Goal: Information Seeking & Learning: Learn about a topic

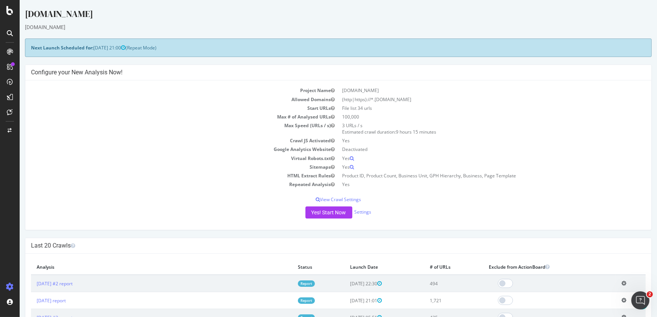
scroll to position [96, 0]
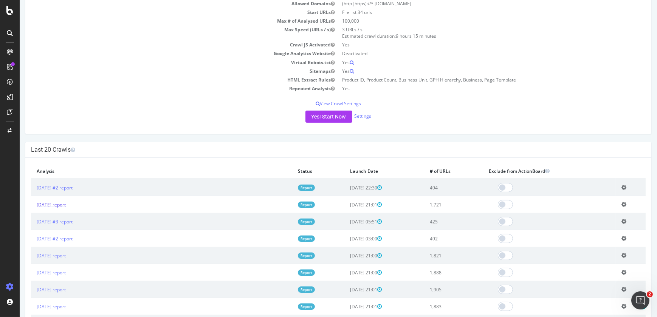
click at [57, 205] on link "2025 Sep. 24th report" at bounding box center [51, 205] width 29 height 6
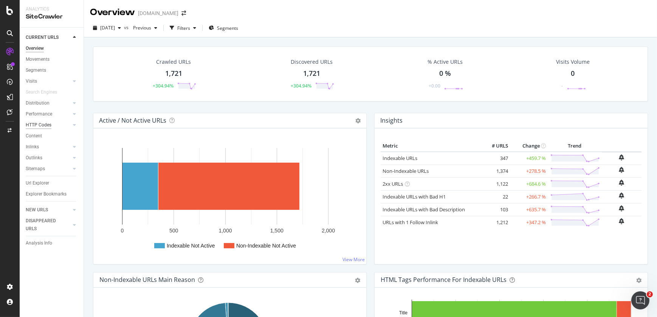
click at [36, 122] on div "HTTP Codes" at bounding box center [39, 125] width 26 height 8
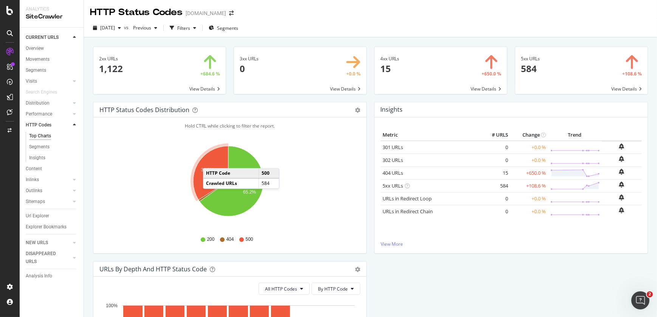
click at [210, 161] on icon "A chart." at bounding box center [210, 173] width 35 height 54
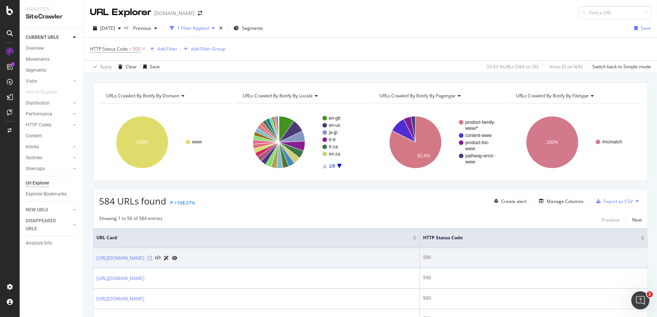
click at [152, 257] on icon at bounding box center [149, 258] width 5 height 5
click at [161, 257] on icon at bounding box center [158, 258] width 6 height 5
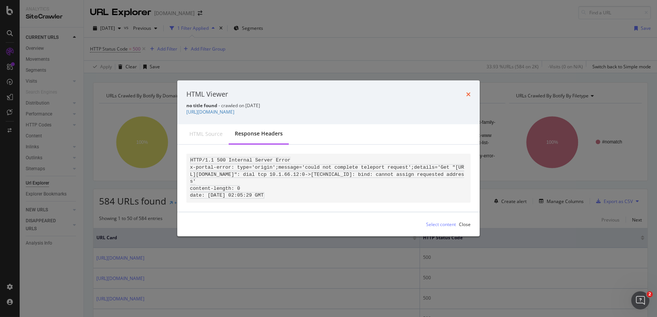
click at [468, 91] on icon "times" at bounding box center [468, 94] width 5 height 6
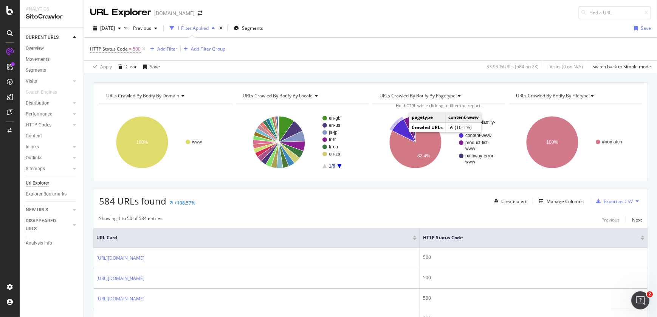
click at [400, 128] on icon "A chart." at bounding box center [403, 130] width 23 height 23
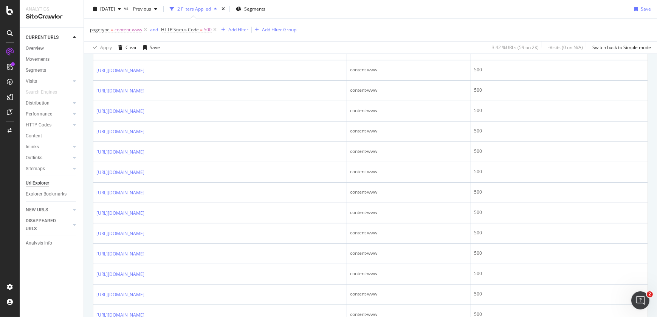
scroll to position [832, 0]
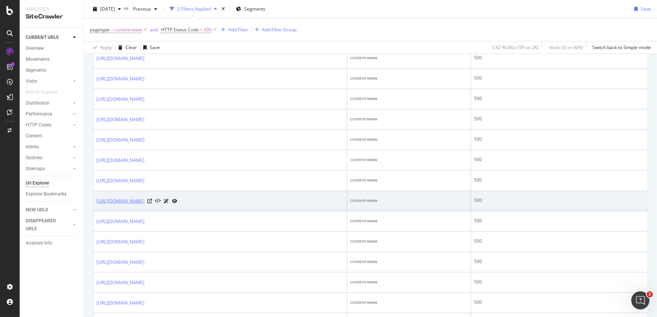
click at [144, 199] on link "https://www.littmann.com/en-gb/home/product-page/" at bounding box center [120, 202] width 48 height 8
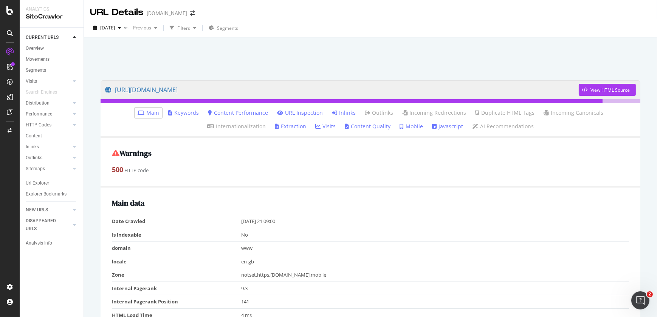
click at [332, 111] on link "Inlinks" at bounding box center [344, 113] width 24 height 8
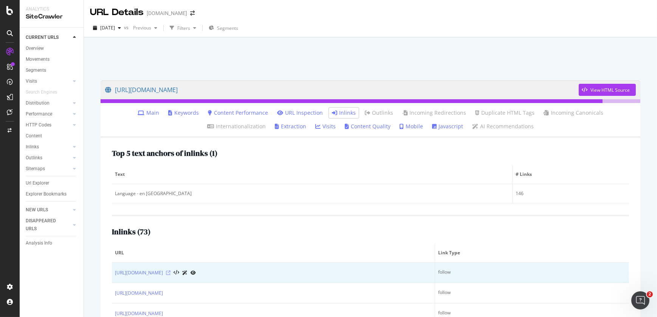
click at [170, 272] on icon at bounding box center [168, 273] width 5 height 5
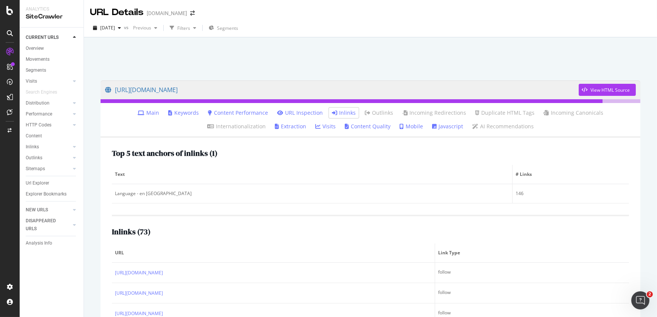
click at [138, 115] on link "Main" at bounding box center [149, 113] width 22 height 8
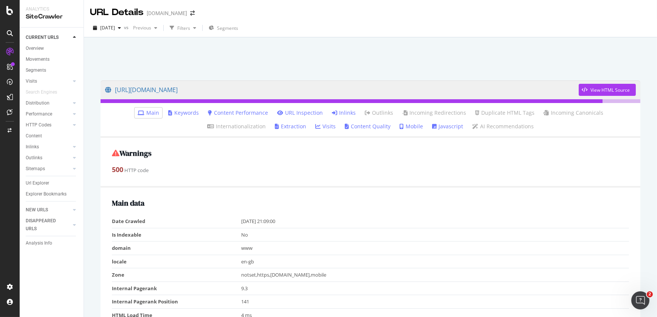
click at [277, 112] on link "URL Inspection" at bounding box center [300, 113] width 46 height 8
click at [37, 185] on div "Url Explorer" at bounding box center [37, 183] width 23 height 8
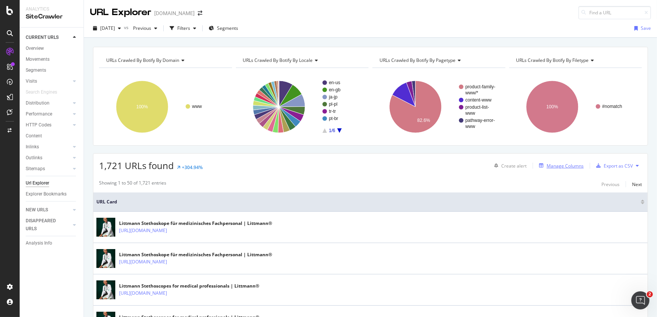
click at [558, 165] on div "Manage Columns" at bounding box center [564, 166] width 37 height 6
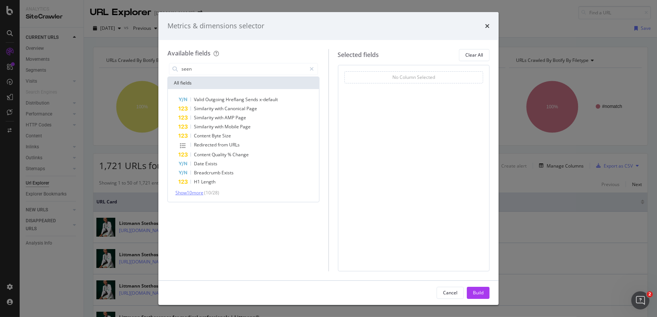
type input "seen"
click at [195, 192] on span "Show 10 more" at bounding box center [189, 193] width 28 height 6
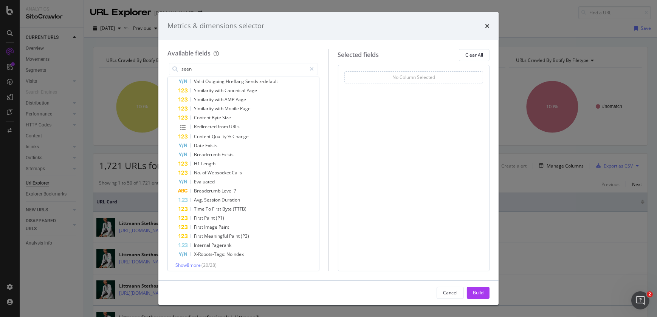
scroll to position [21, 0]
click at [189, 264] on span "Show 8 more" at bounding box center [187, 263] width 25 height 6
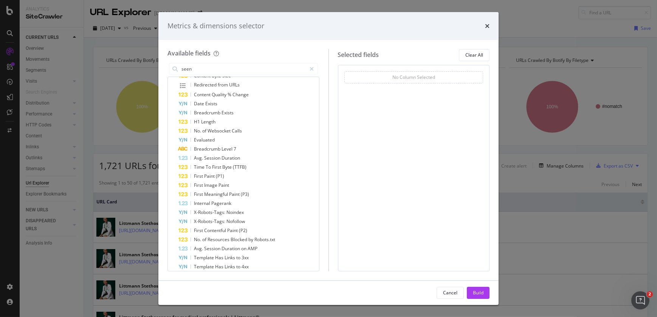
scroll to position [84, 0]
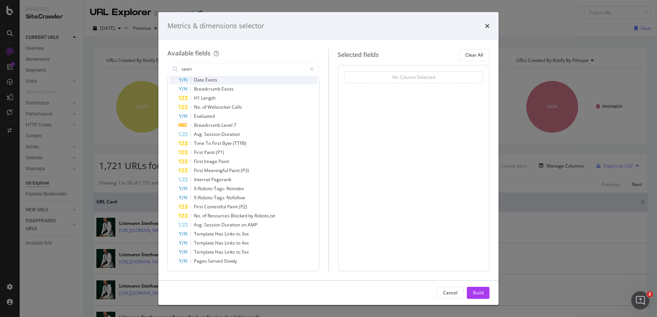
click at [227, 77] on div "Date Exists" at bounding box center [247, 80] width 139 height 9
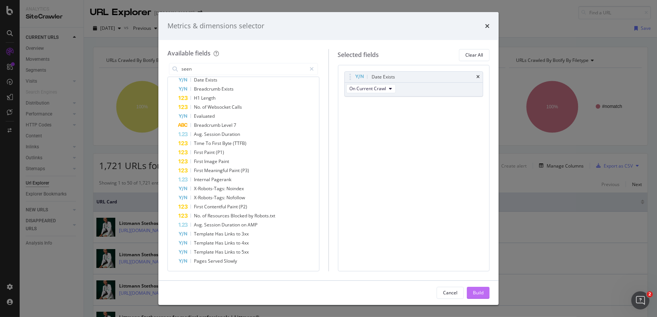
click at [481, 294] on div "Build" at bounding box center [478, 293] width 11 height 6
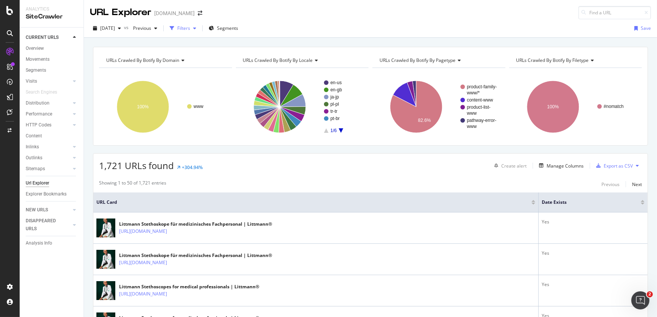
click at [190, 27] on div "Filters" at bounding box center [183, 28] width 13 height 6
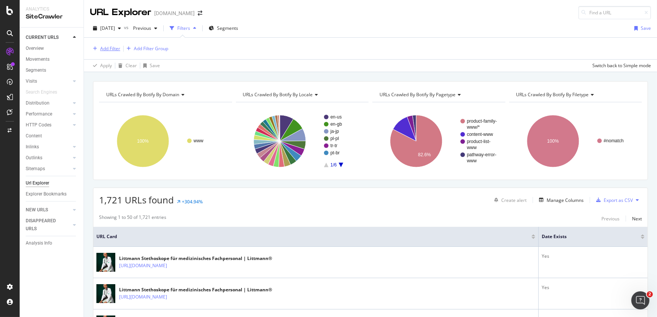
click at [110, 47] on div "Add Filter" at bounding box center [110, 48] width 20 height 6
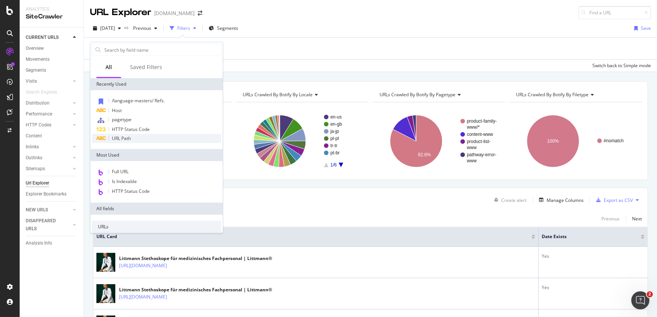
click at [123, 138] on span "URL Path" at bounding box center [121, 138] width 19 height 6
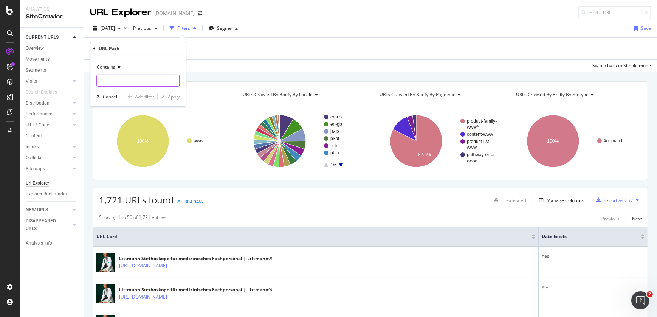
click at [113, 79] on input "text" at bounding box center [138, 81] width 82 height 12
type input "/product-page/"
click at [172, 99] on div "Apply" at bounding box center [174, 96] width 12 height 6
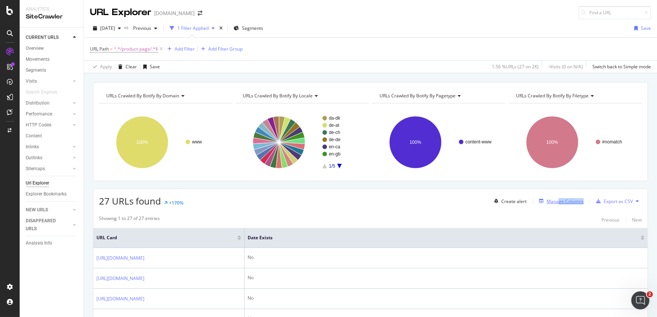
drag, startPoint x: 553, startPoint y: 209, endPoint x: 553, endPoint y: 204, distance: 4.9
click at [553, 204] on div "Manage Columns" at bounding box center [564, 201] width 37 height 6
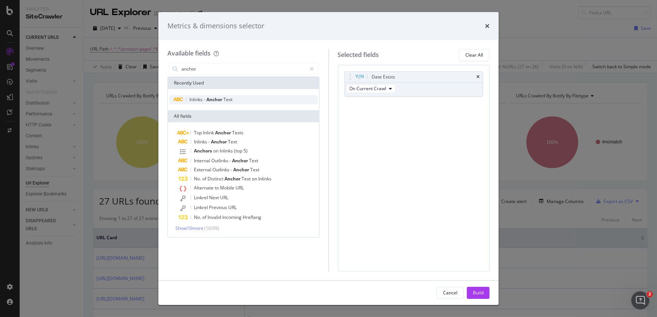
click at [246, 98] on div "Inlinks - Anchor Text" at bounding box center [243, 99] width 148 height 9
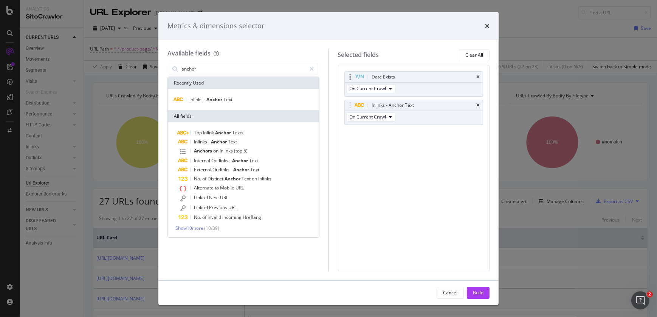
click at [480, 77] on div "Date Exists" at bounding box center [414, 77] width 138 height 11
click at [479, 76] on icon "times" at bounding box center [477, 77] width 3 height 5
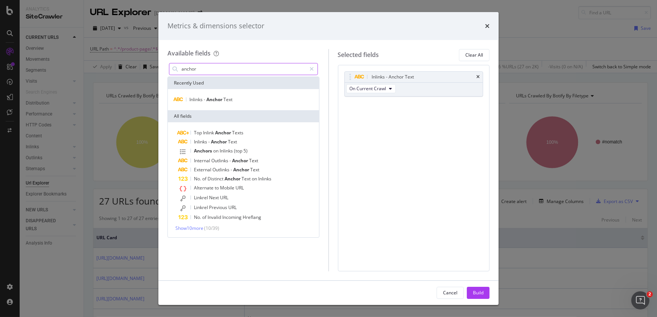
click at [211, 68] on input "anchor" at bounding box center [244, 68] width 126 height 11
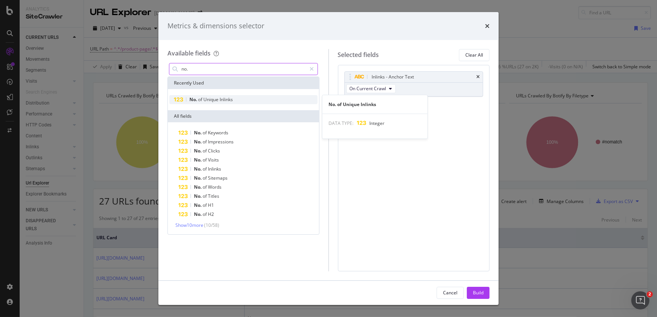
type input "no."
click at [198, 101] on span "of" at bounding box center [200, 99] width 5 height 6
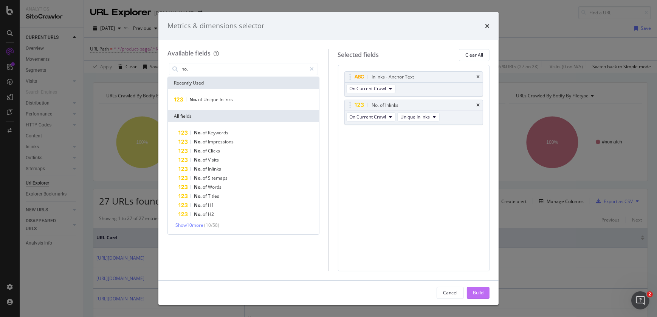
click at [489, 295] on button "Build" at bounding box center [478, 293] width 23 height 12
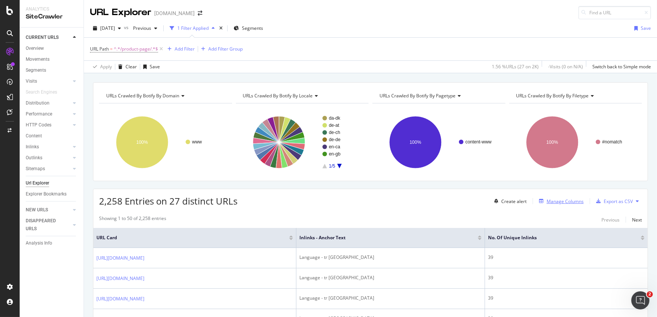
click at [546, 199] on div "Manage Columns" at bounding box center [564, 201] width 37 height 6
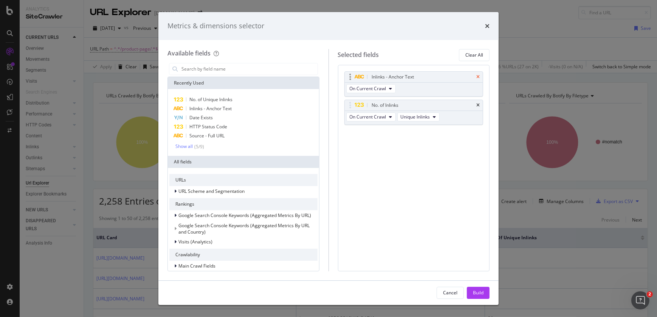
click at [479, 79] on icon "times" at bounding box center [477, 77] width 3 height 5
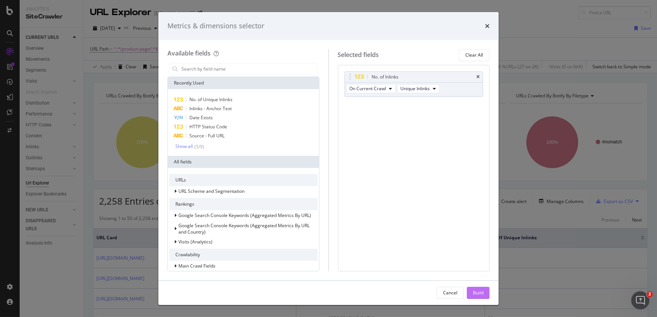
click at [481, 297] on div "Build" at bounding box center [478, 292] width 11 height 11
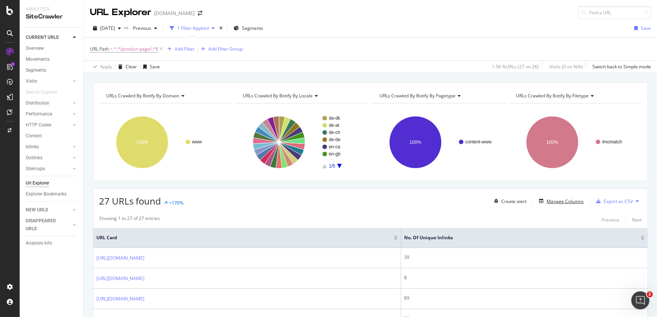
scroll to position [277, 0]
click at [162, 46] on icon at bounding box center [161, 49] width 6 height 8
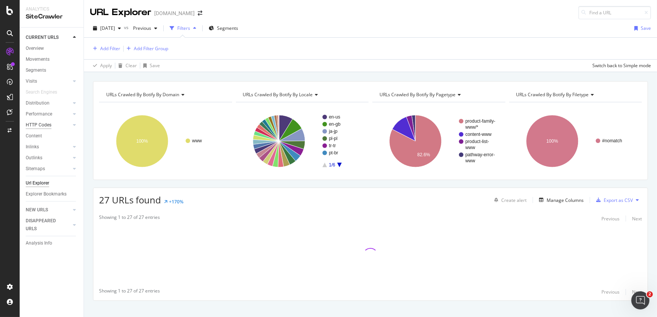
click at [46, 127] on div "HTTP Codes" at bounding box center [39, 125] width 26 height 8
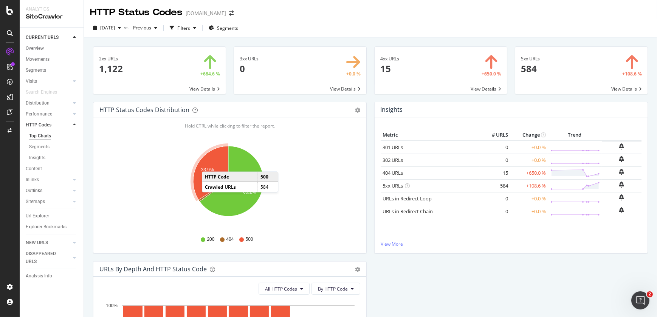
click at [209, 164] on icon "A chart." at bounding box center [210, 173] width 35 height 54
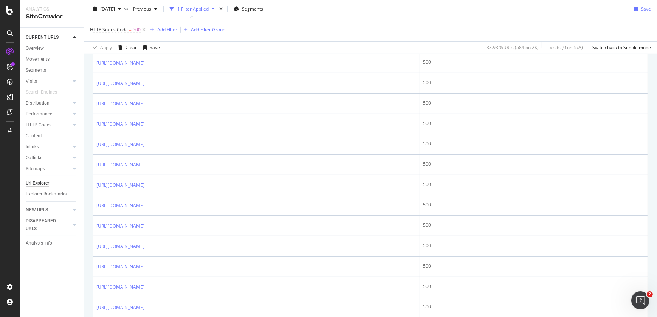
scroll to position [555, 0]
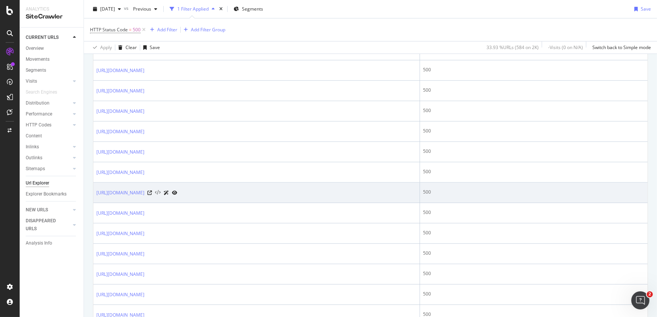
click at [161, 193] on icon at bounding box center [158, 192] width 6 height 5
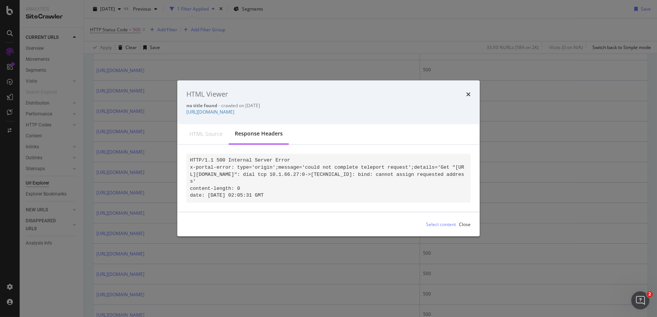
click at [197, 126] on div "HTML source" at bounding box center [205, 135] width 45 height 20
click at [199, 133] on div "HTML source" at bounding box center [205, 135] width 33 height 8
click at [8, 289] on div "HTML Viewer no title found - crawled on 2025-09-23 https://www.littmann.com/en-…" at bounding box center [328, 158] width 657 height 317
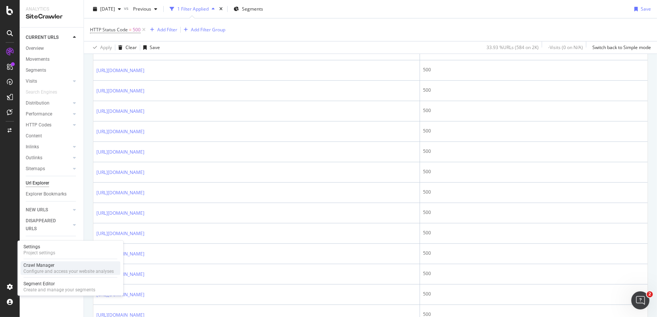
click at [44, 263] on div "Crawl Manager" at bounding box center [68, 266] width 90 height 6
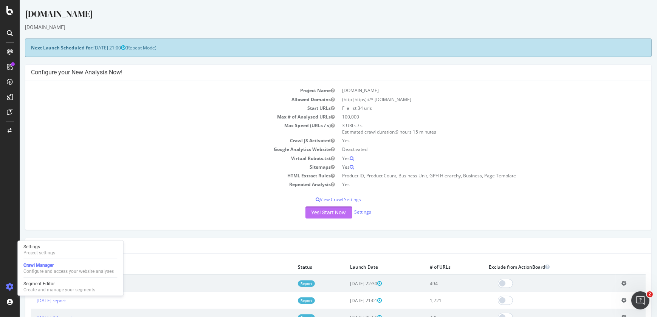
click at [315, 208] on button "Yes! Start Now" at bounding box center [328, 213] width 47 height 12
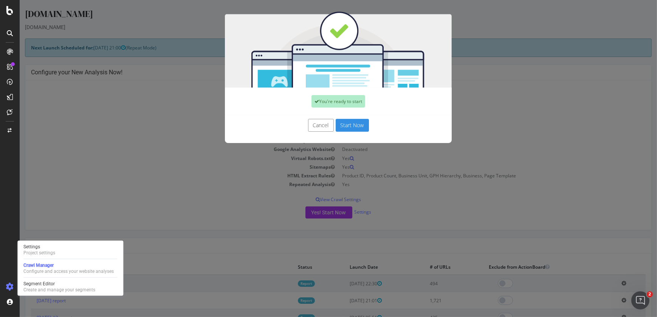
click at [345, 135] on div "Cancel Start Now" at bounding box center [338, 129] width 227 height 28
click at [351, 122] on button "Start Now" at bounding box center [351, 125] width 33 height 13
click at [351, 122] on div "Cancel Start Now" at bounding box center [337, 125] width 215 height 13
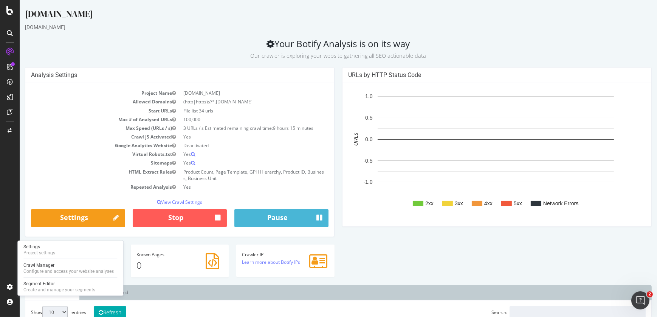
click at [214, 20] on div "[DOMAIN_NAME]" at bounding box center [338, 16] width 626 height 16
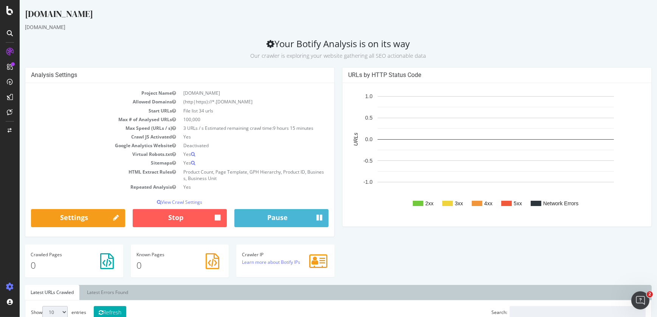
click at [11, 285] on icon at bounding box center [10, 287] width 8 height 8
click at [145, 46] on h2 "Your Botify Analysis is on its way Our crawler is exploring your website gather…" at bounding box center [338, 49] width 626 height 21
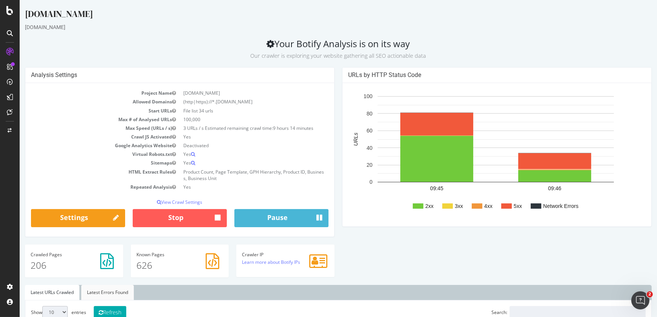
click at [129, 291] on link "Latest Errors Found" at bounding box center [107, 292] width 53 height 15
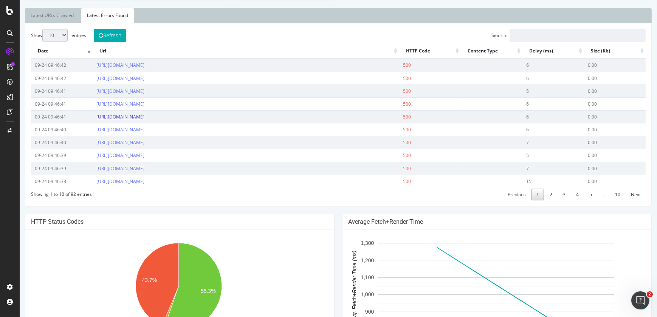
click at [144, 115] on link "https://www.littmann.com/en-ca/home/cardiology-iv-stethoscope/" at bounding box center [120, 117] width 48 height 6
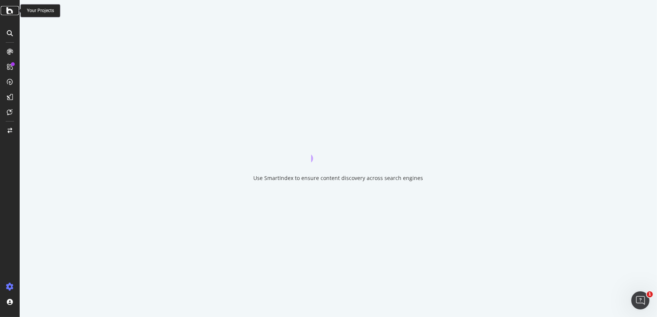
click at [11, 14] on icon at bounding box center [9, 10] width 7 height 9
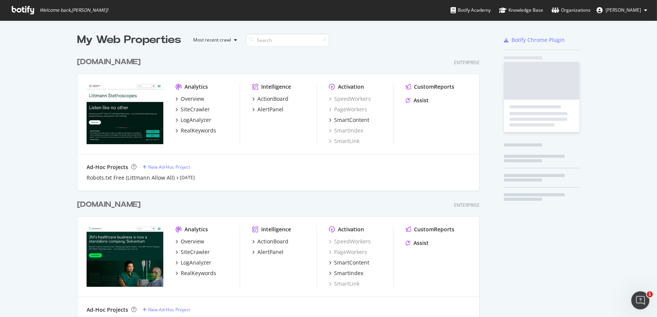
scroll to position [312, 646]
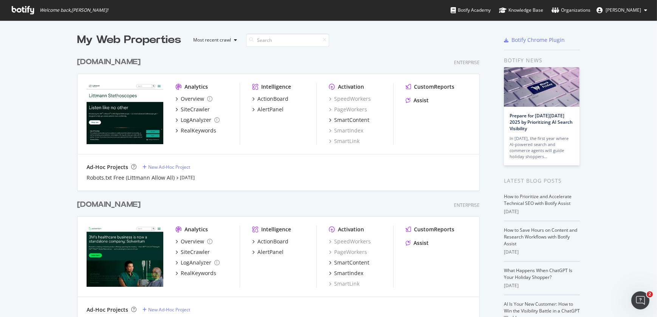
click at [110, 206] on div "solventum.com" at bounding box center [108, 204] width 63 height 11
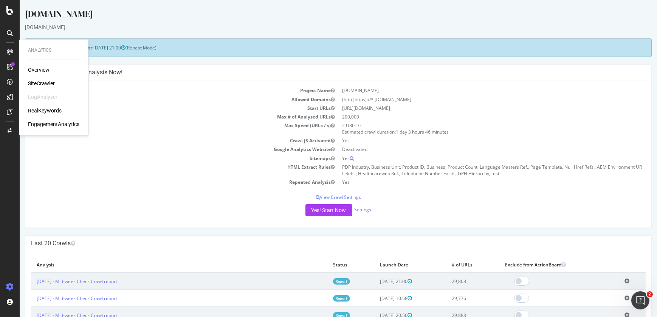
click at [47, 85] on div "SiteCrawler" at bounding box center [41, 84] width 27 height 8
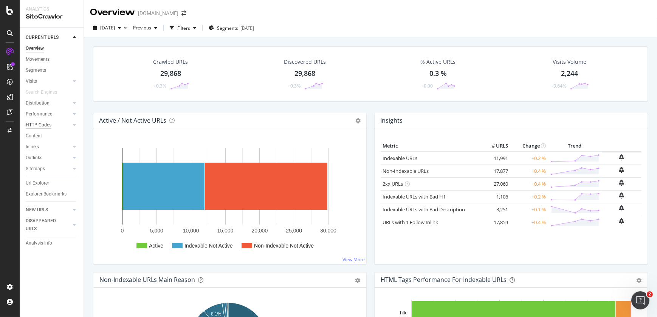
click at [35, 125] on div "HTTP Codes" at bounding box center [39, 125] width 26 height 8
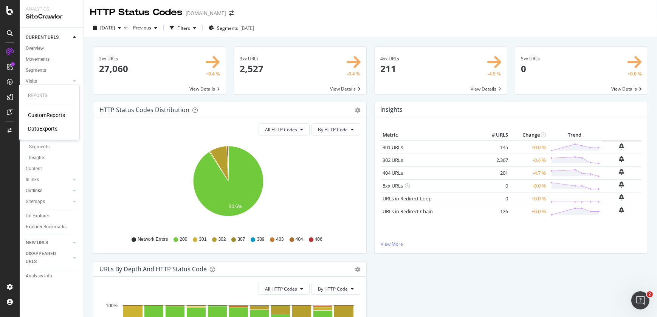
click at [53, 117] on div "CustomReports" at bounding box center [46, 115] width 37 height 8
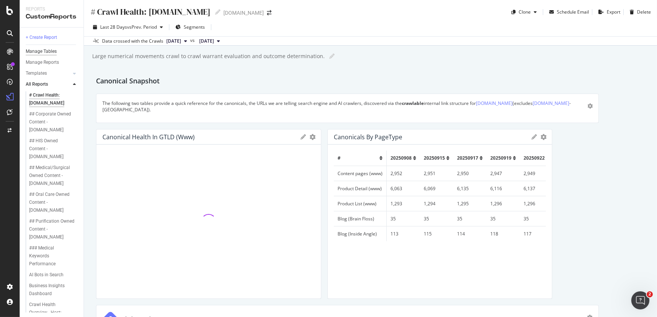
click at [48, 53] on div "Manage Tables" at bounding box center [41, 52] width 31 height 8
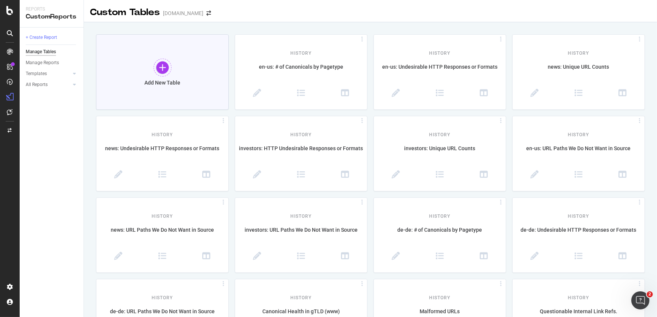
click at [160, 73] on div at bounding box center [162, 68] width 18 height 18
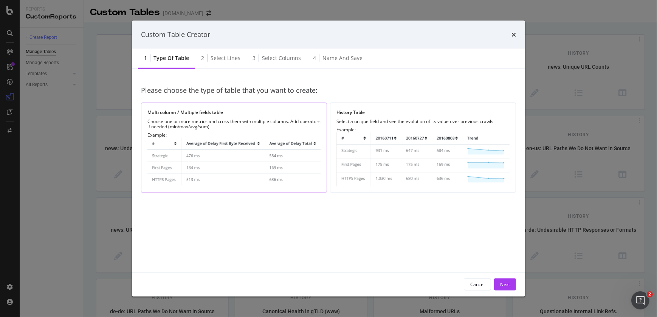
click at [214, 127] on div "Choose one or more metrics and cross them with multiple columns. Add operators …" at bounding box center [233, 124] width 173 height 11
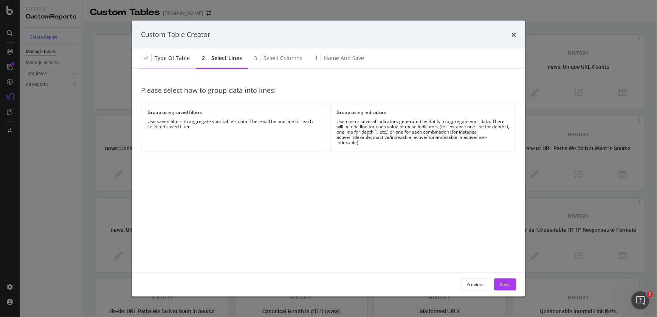
click at [173, 59] on div "Type of table" at bounding box center [172, 58] width 35 height 8
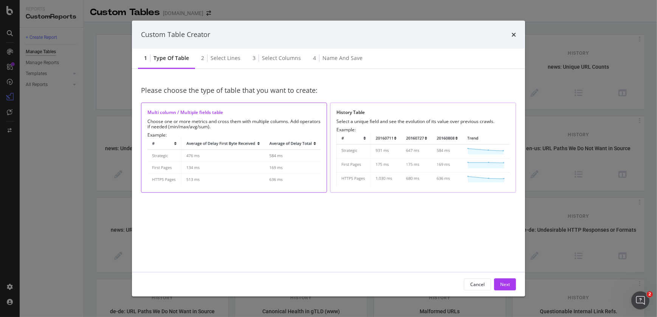
click at [410, 162] on img "modal" at bounding box center [422, 159] width 173 height 54
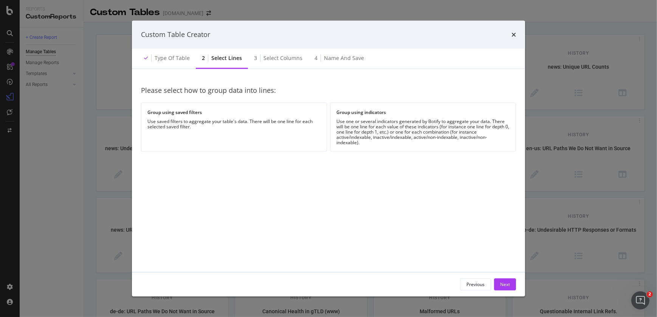
click at [404, 154] on div "Please select how to group data into lines: Group using saved filters Use saved…" at bounding box center [328, 170] width 375 height 185
click at [402, 135] on div "Use one or several indicators generated by Botify to aggregate your data. There…" at bounding box center [422, 132] width 173 height 26
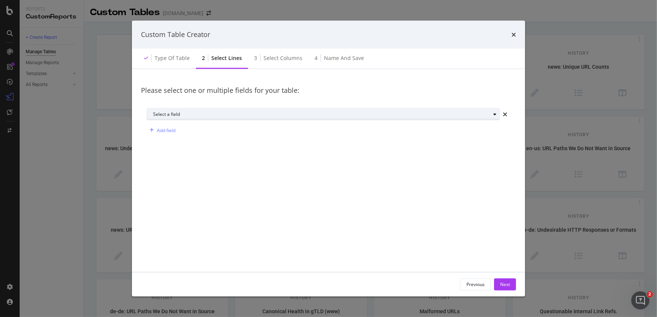
click at [389, 114] on div "Select a field" at bounding box center [321, 114] width 337 height 5
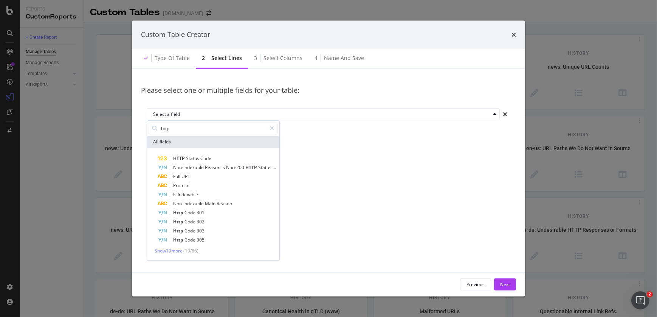
type input "http"
click at [243, 153] on div "HTTP Status Code Non-Indexable Reason is Non-200 HTTP Status Code Full URL Prot…" at bounding box center [213, 204] width 132 height 112
click at [236, 158] on div "HTTP Status Code" at bounding box center [218, 158] width 120 height 9
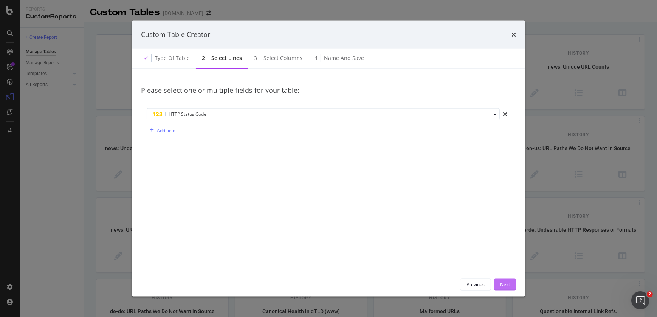
click at [504, 286] on div "Next" at bounding box center [505, 284] width 10 height 6
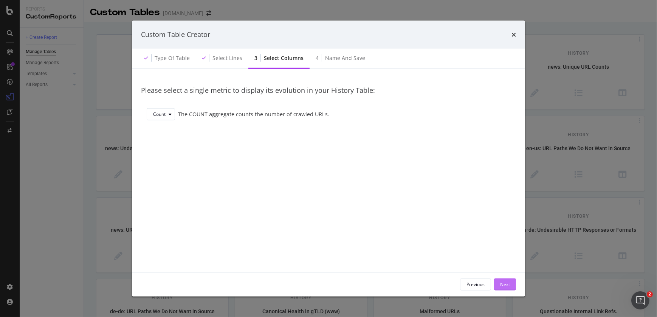
click at [504, 286] on div "Next" at bounding box center [505, 284] width 10 height 6
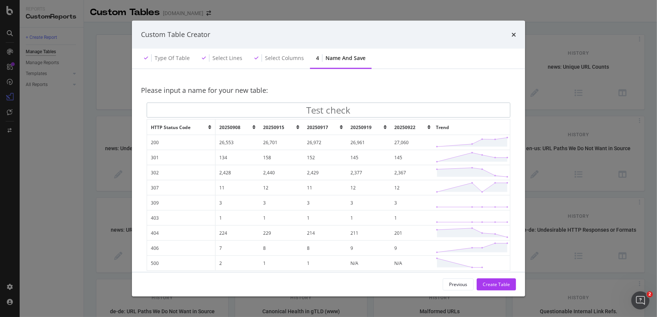
type input "Test check"
click at [121, 53] on div "Custom Table Creator Type of table Select lines Select columns 4 Name and save …" at bounding box center [328, 158] width 657 height 317
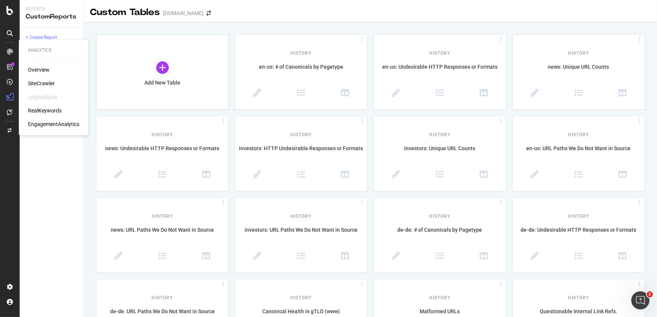
click at [45, 83] on div "SiteCrawler" at bounding box center [41, 84] width 27 height 8
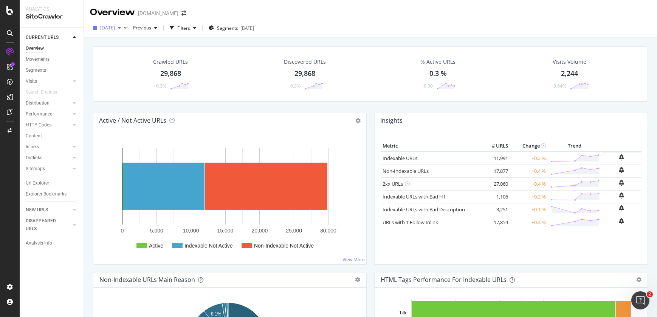
click at [124, 33] on div "[DATE]" at bounding box center [107, 27] width 34 height 11
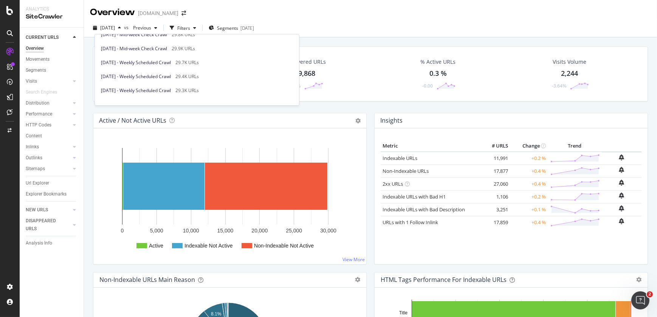
scroll to position [59, 0]
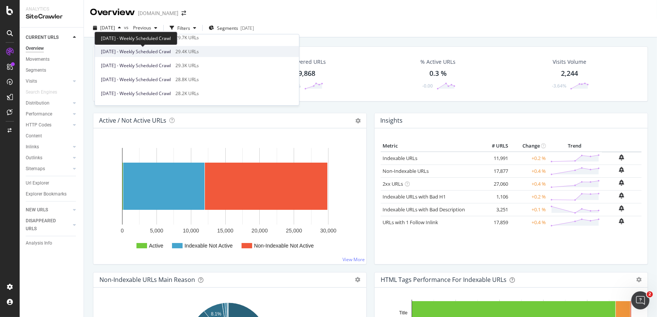
click at [166, 50] on span "2025 Sep. 8th - Weekly Scheduled Crawl" at bounding box center [136, 51] width 70 height 7
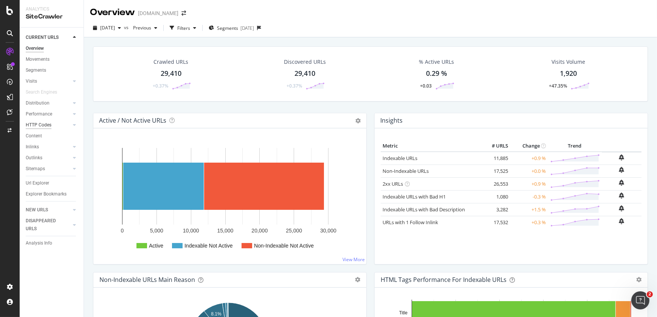
click at [45, 123] on div "HTTP Codes" at bounding box center [39, 125] width 26 height 8
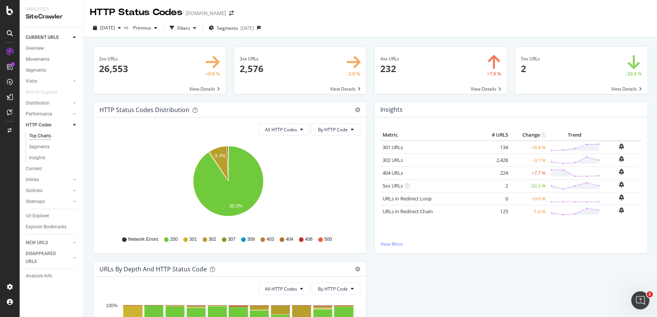
click at [320, 240] on icon at bounding box center [320, 240] width 5 height 5
click at [536, 79] on span at bounding box center [581, 70] width 132 height 47
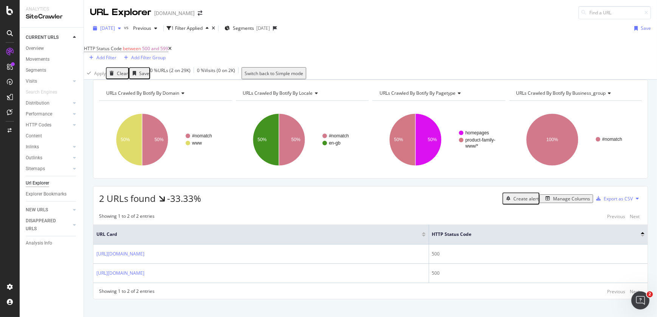
click at [115, 29] on span "2025 Sep. 8th" at bounding box center [107, 28] width 15 height 6
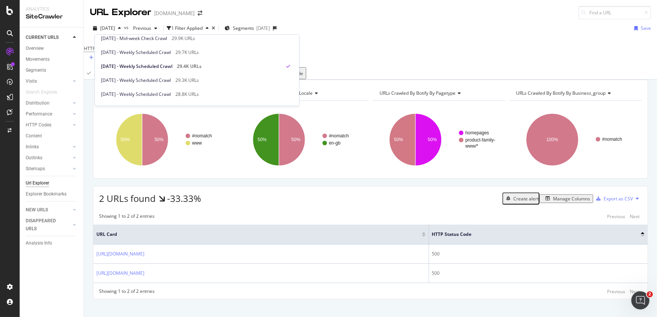
scroll to position [59, 0]
click at [189, 68] on div "29.3K URLs" at bounding box center [186, 65] width 23 height 7
